Goal: Find specific page/section: Find specific page/section

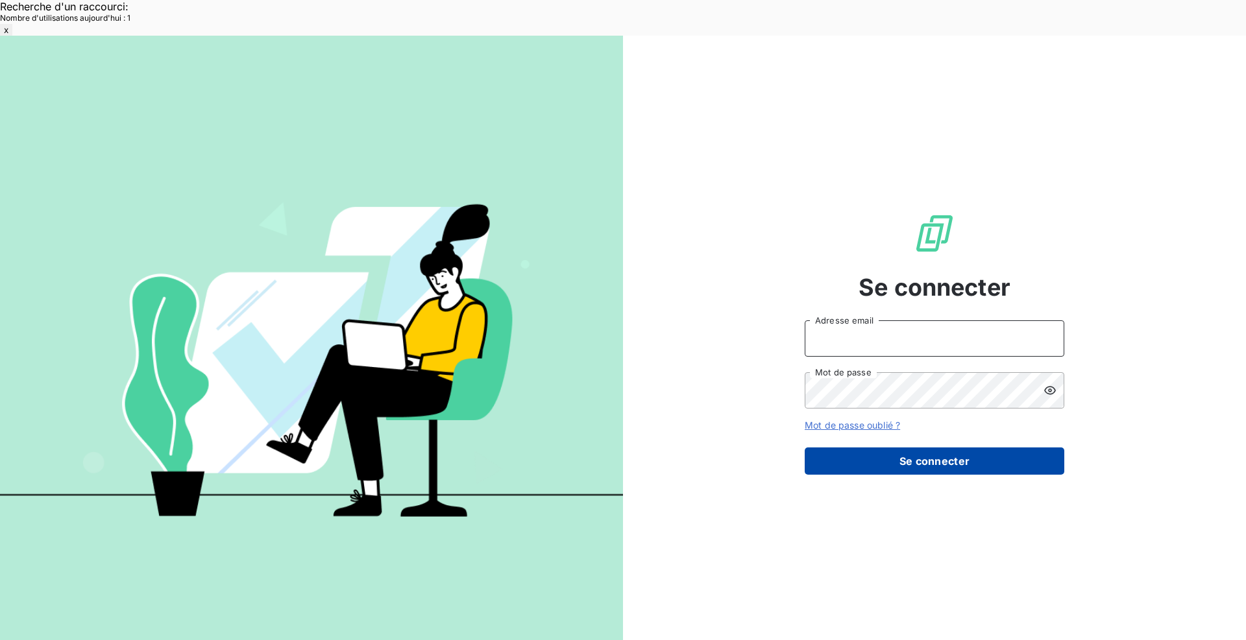
type input "[EMAIL_ADDRESS][DOMAIN_NAME]"
click at [954, 448] on button "Se connecter" at bounding box center [935, 461] width 260 height 27
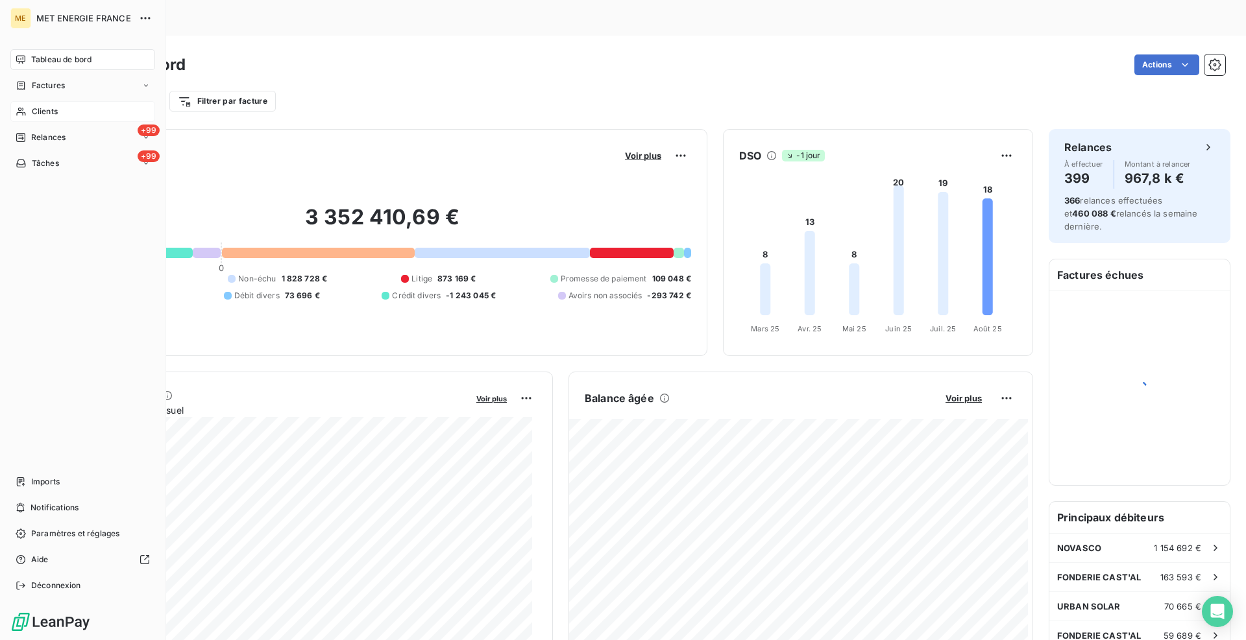
click at [25, 109] on icon at bounding box center [21, 111] width 11 height 10
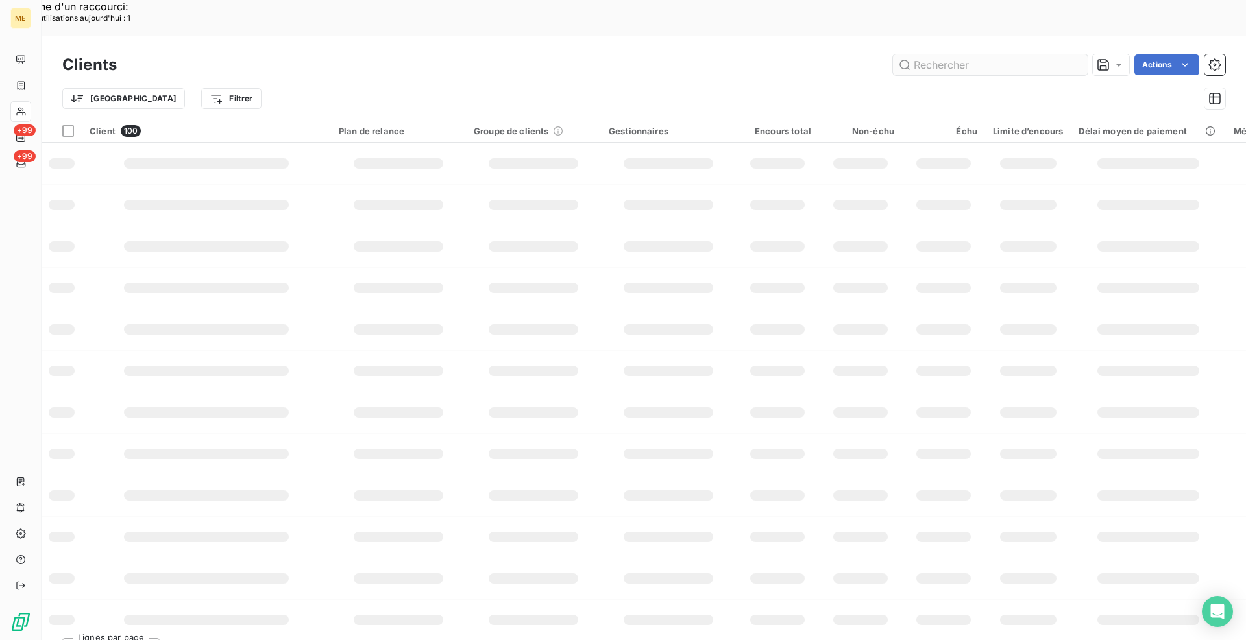
click at [971, 55] on input "text" at bounding box center [990, 65] width 195 height 21
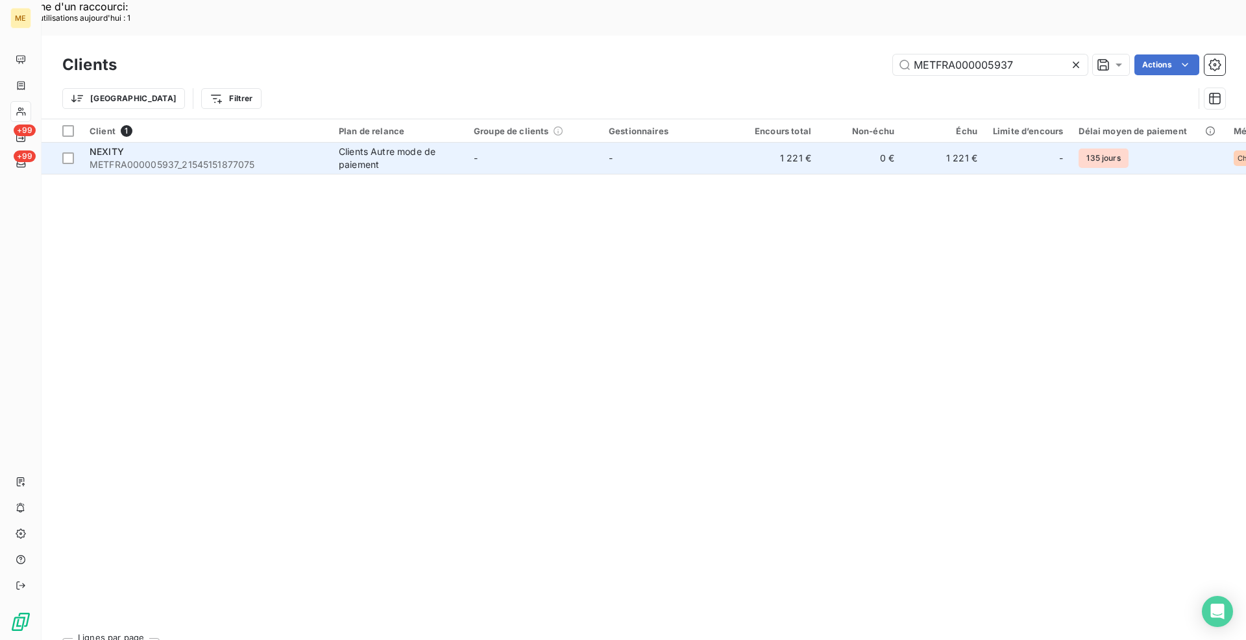
type input "METFRA000005937"
click at [332, 143] on td "Clients Autre mode de paiement" at bounding box center [398, 158] width 135 height 31
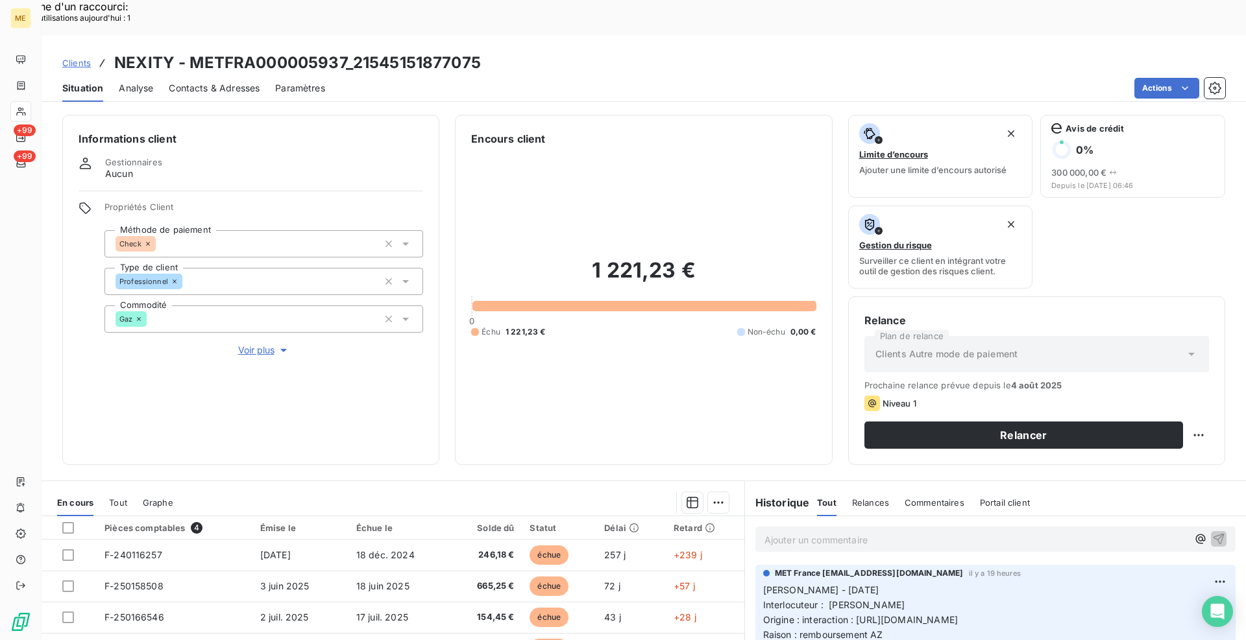
click at [438, 246] on div "Informations client Gestionnaires Aucun Propriétés Client Méthode de paiement C…" at bounding box center [644, 290] width 1204 height 350
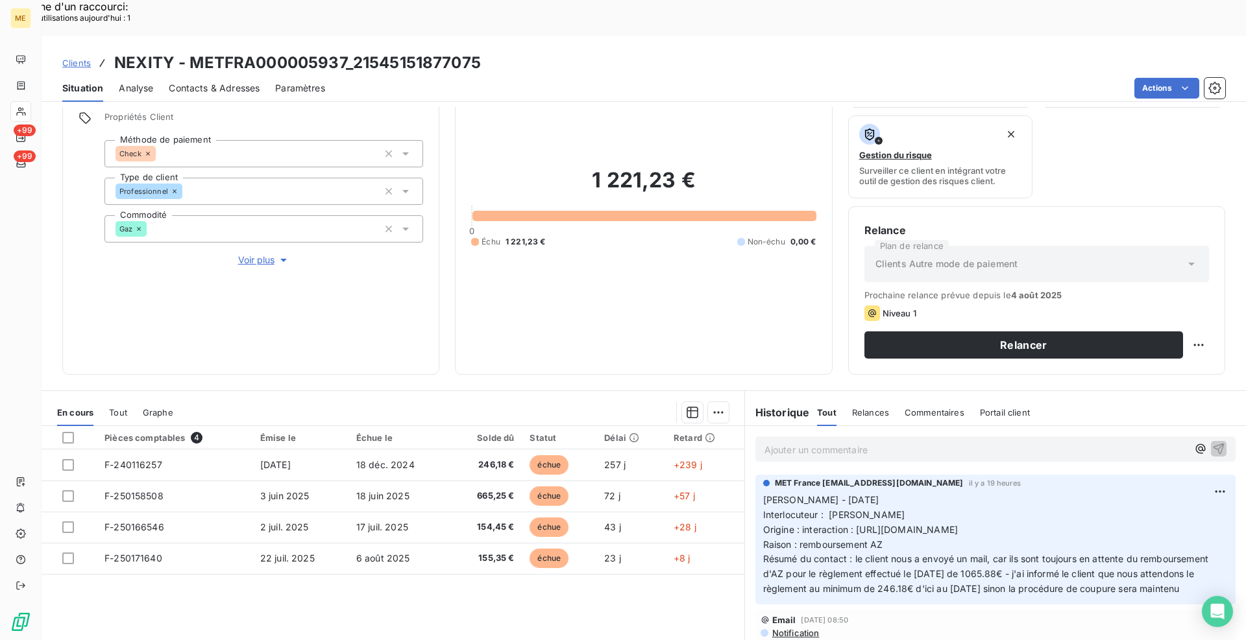
scroll to position [129, 0]
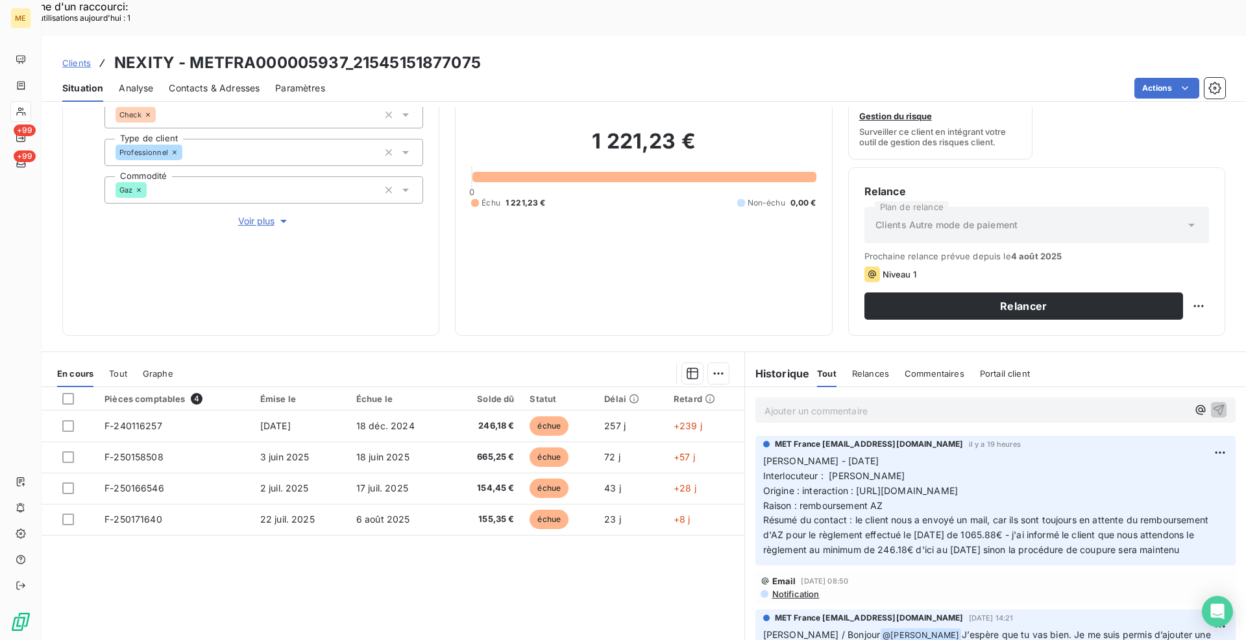
click at [273, 215] on span "Voir plus" at bounding box center [264, 221] width 52 height 13
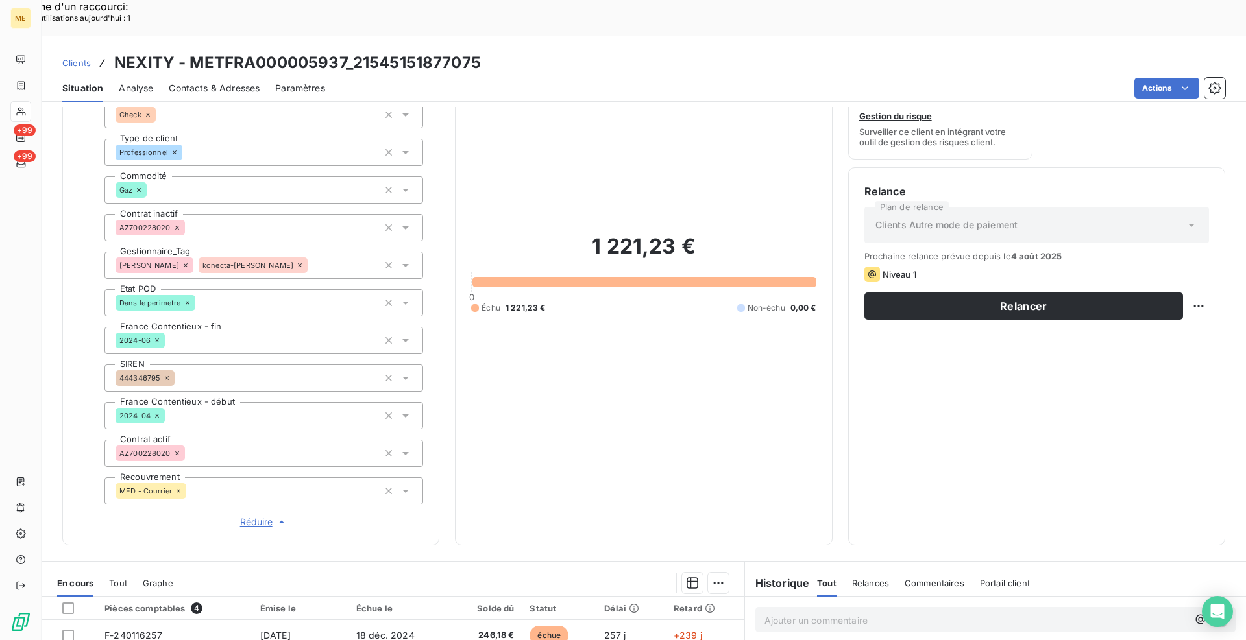
click at [261, 516] on span "Réduire" at bounding box center [264, 522] width 48 height 13
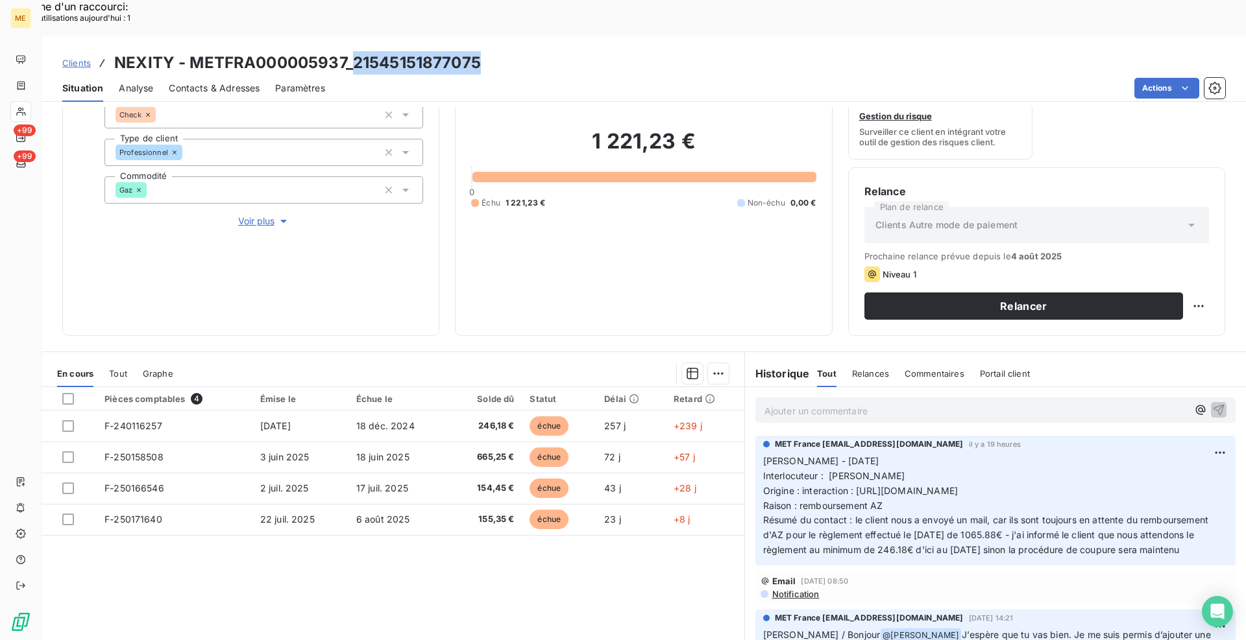
drag, startPoint x: 478, startPoint y: 25, endPoint x: 355, endPoint y: 27, distance: 123.3
click at [355, 51] on h3 "NEXITY - METFRA000005937_21545151877075" at bounding box center [297, 62] width 367 height 23
copy h3 "21545151877075"
drag, startPoint x: 649, startPoint y: 563, endPoint x: 659, endPoint y: 557, distance: 11.0
click at [651, 563] on div "Pièces comptables 4 Émise le Échue le Solde dû Statut Délai Retard F-240116257 …" at bounding box center [393, 512] width 703 height 250
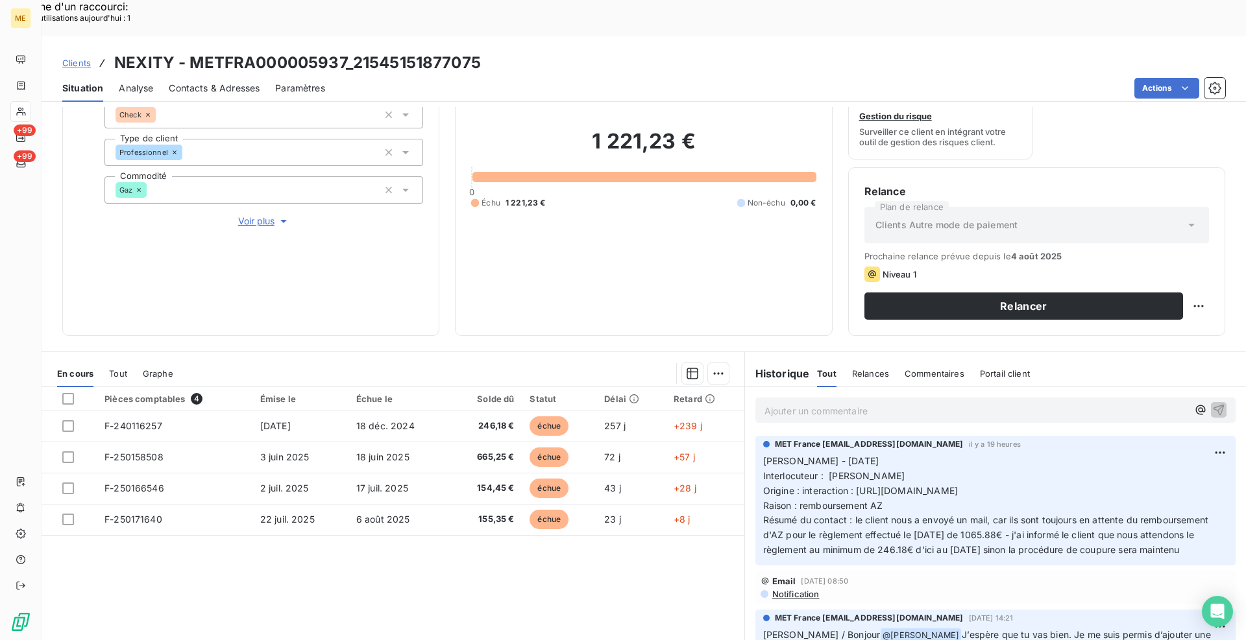
click at [86, 58] on span "Clients" at bounding box center [76, 63] width 29 height 10
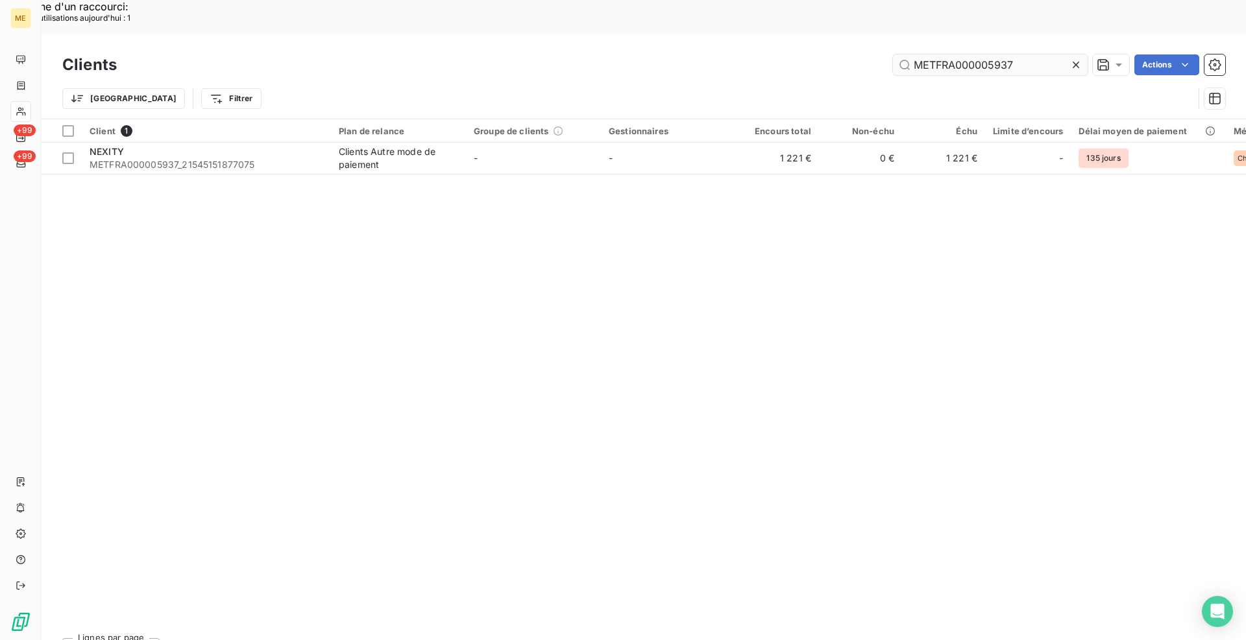
click at [938, 55] on input "METFRA000005937" at bounding box center [990, 65] width 195 height 21
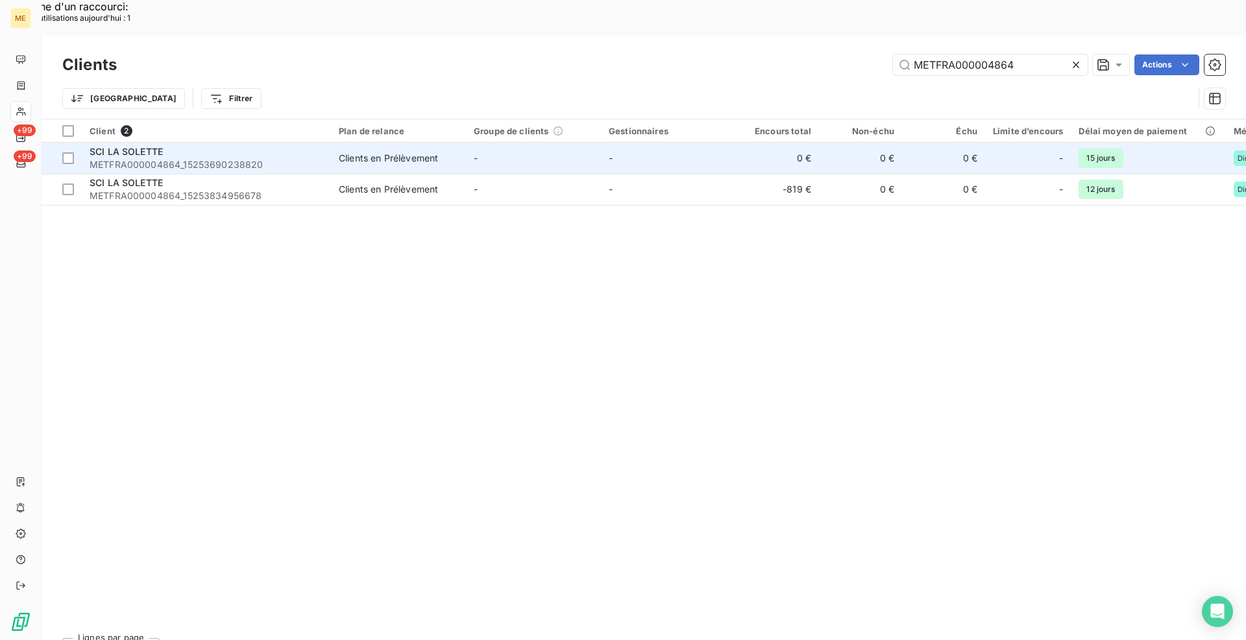
type input "METFRA000004864"
click at [325, 143] on td "SCI LA SOLETTE METFRA000004864_15253690238820" at bounding box center [206, 158] width 249 height 31
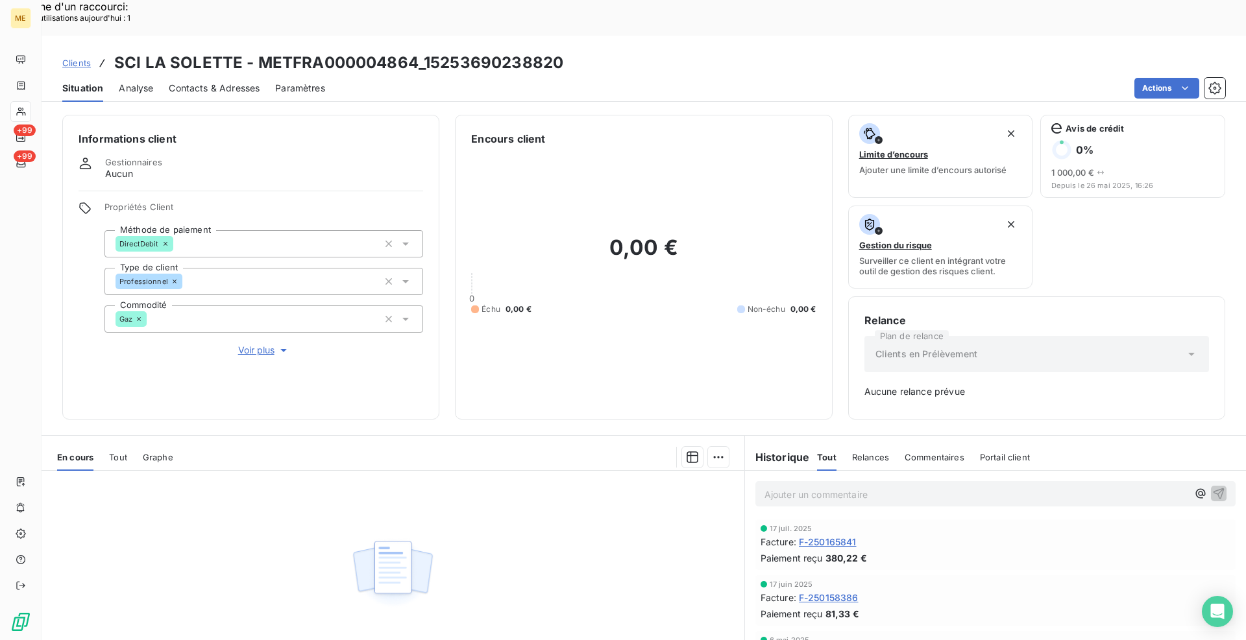
click at [79, 58] on span "Clients" at bounding box center [76, 63] width 29 height 10
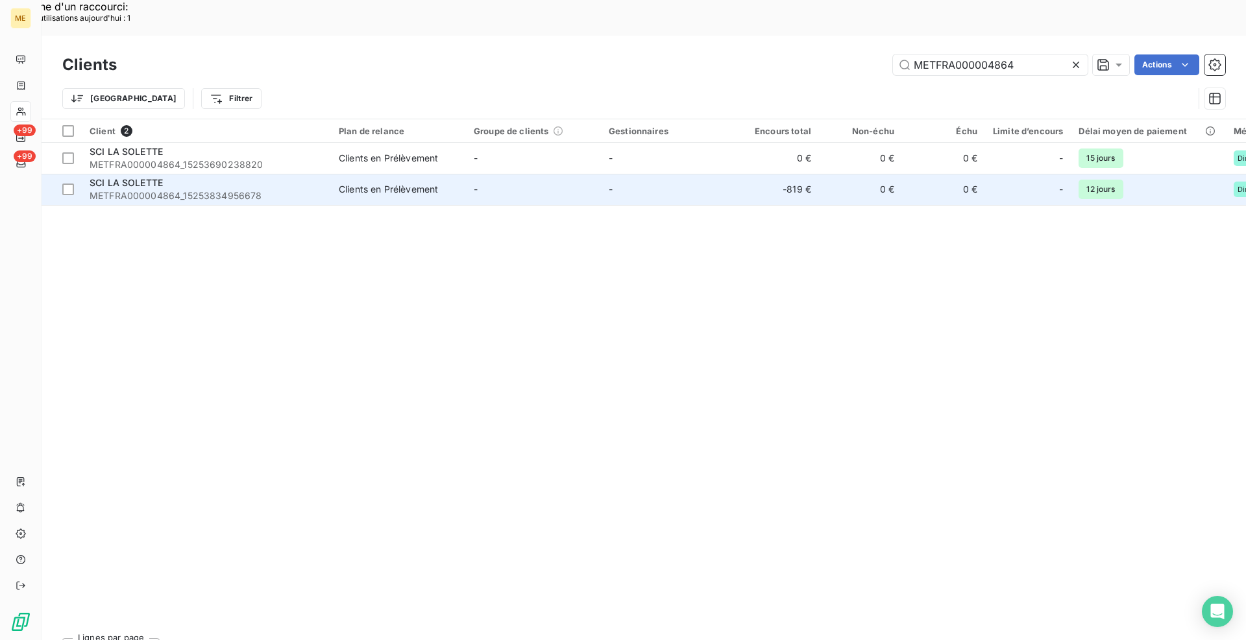
click at [325, 174] on td "SCI LA SOLETTE METFRA000004864_15253834956678" at bounding box center [206, 189] width 249 height 31
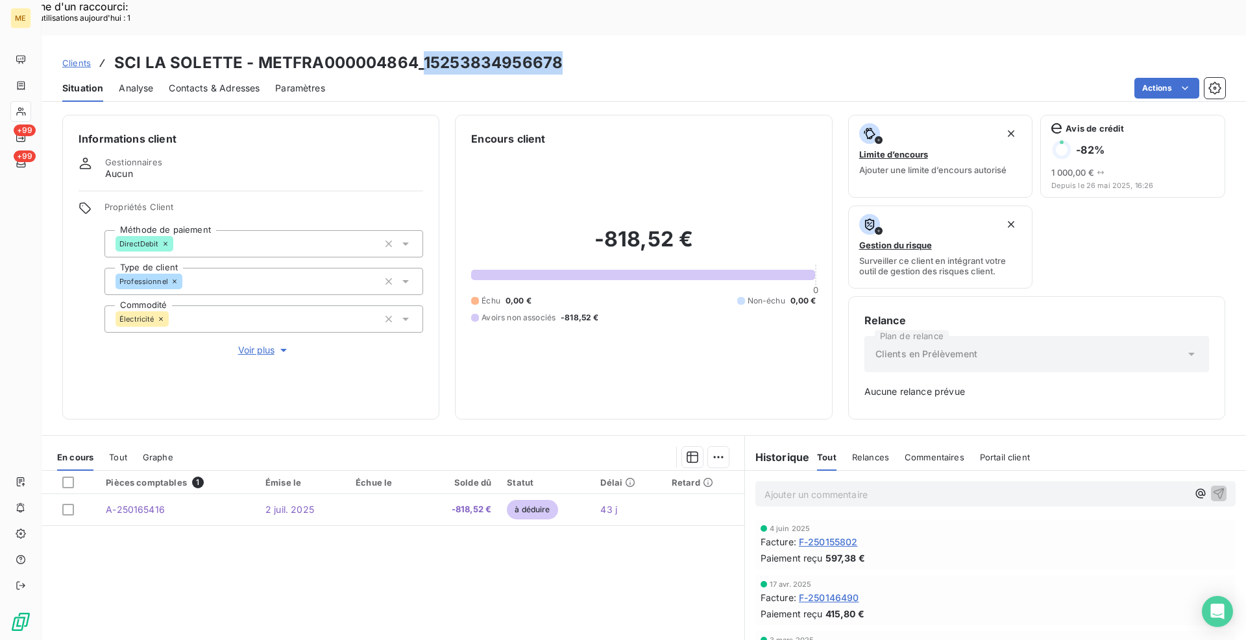
drag, startPoint x: 559, startPoint y: 27, endPoint x: 423, endPoint y: 27, distance: 136.3
click at [423, 51] on div "Clients SCI LA SOLETTE - METFRA000004864_15253834956678" at bounding box center [644, 62] width 1204 height 23
copy h3 "15253834956678"
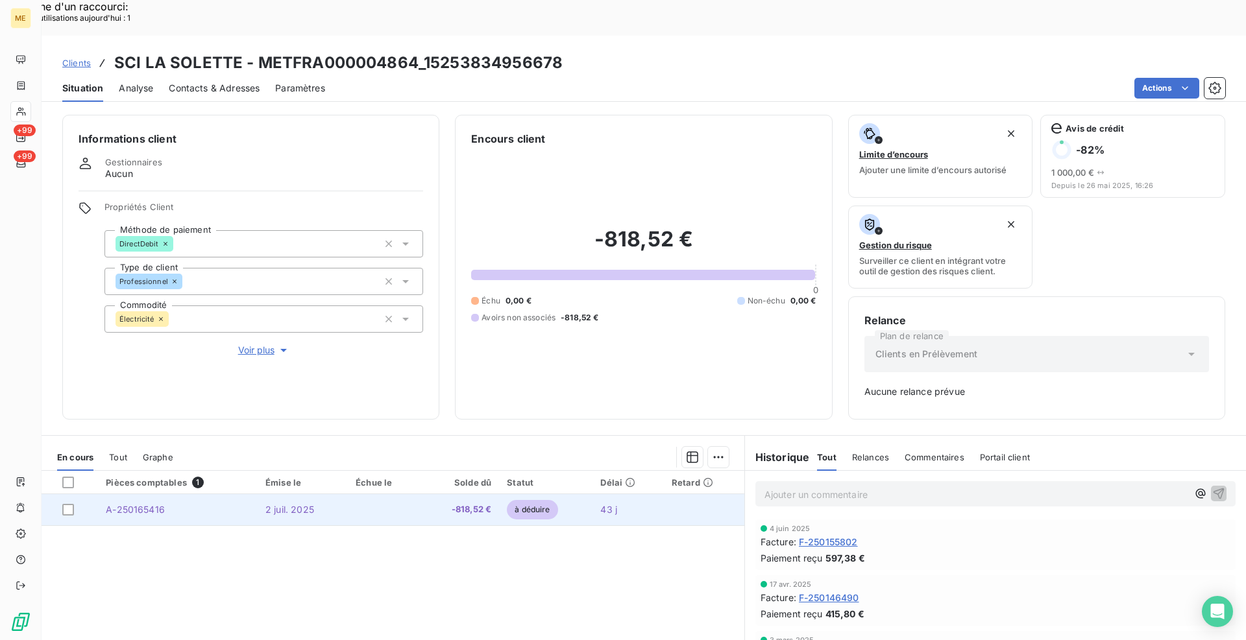
click at [118, 504] on span "A-250165416" at bounding box center [135, 509] width 59 height 11
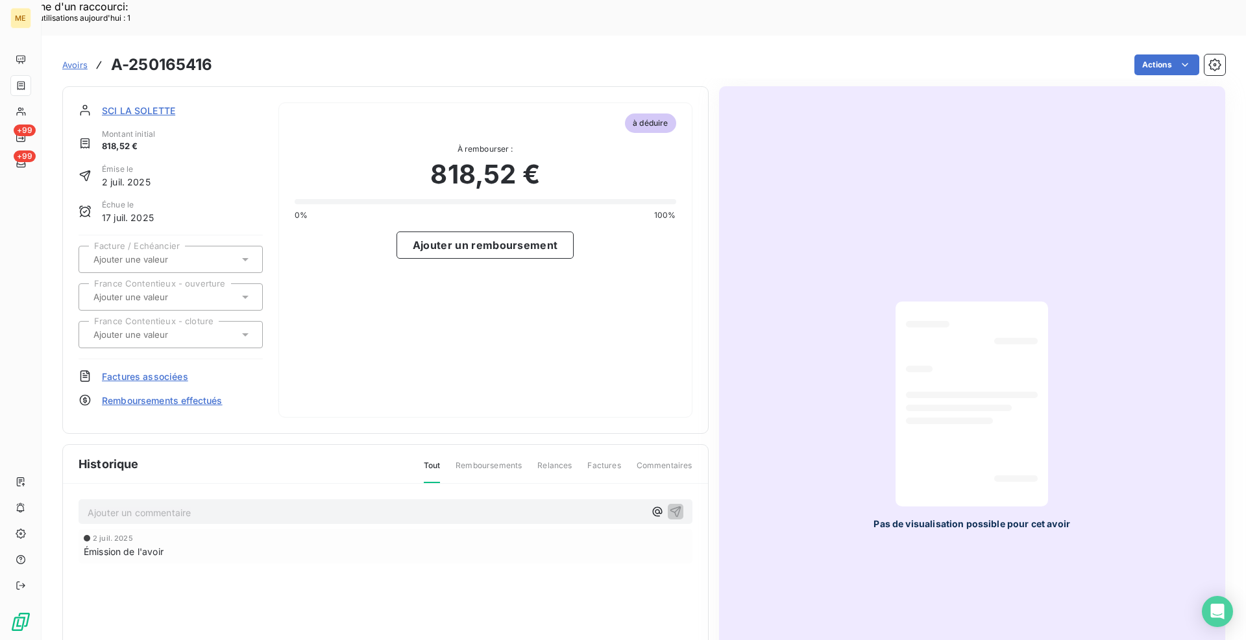
click at [153, 104] on span "SCI LA SOLETTE" at bounding box center [138, 111] width 73 height 14
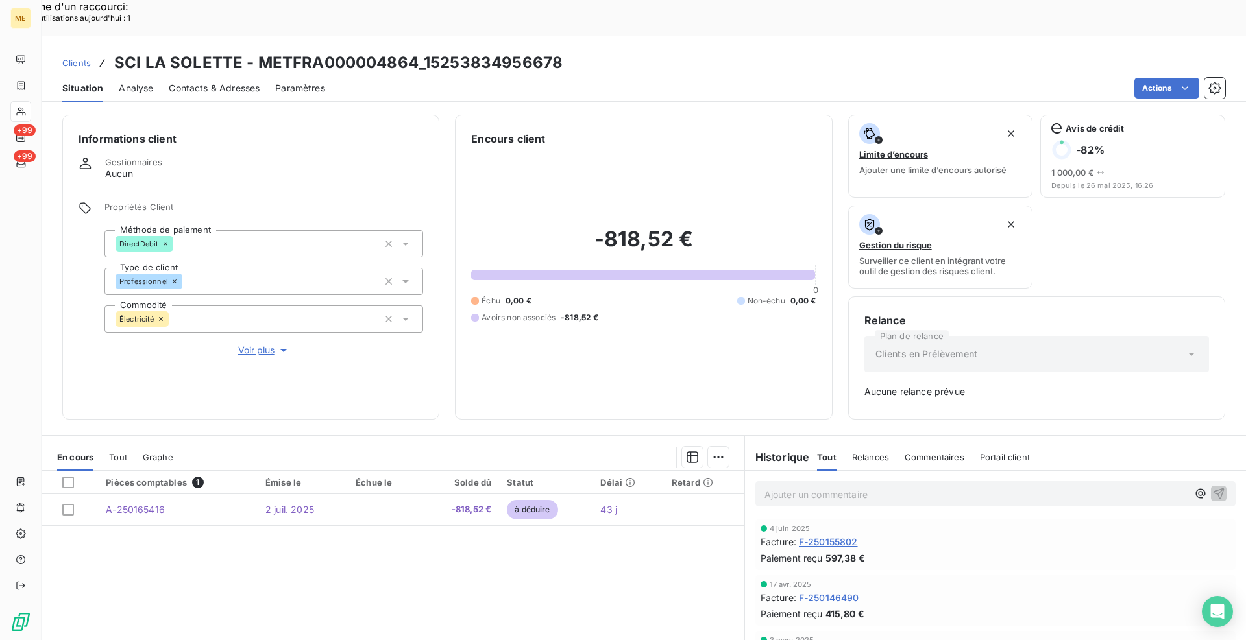
click at [714, 51] on div "Clients SCI LA SOLETTE - METFRA000004864_15253834956678" at bounding box center [644, 62] width 1204 height 23
